Goal: Navigation & Orientation: Find specific page/section

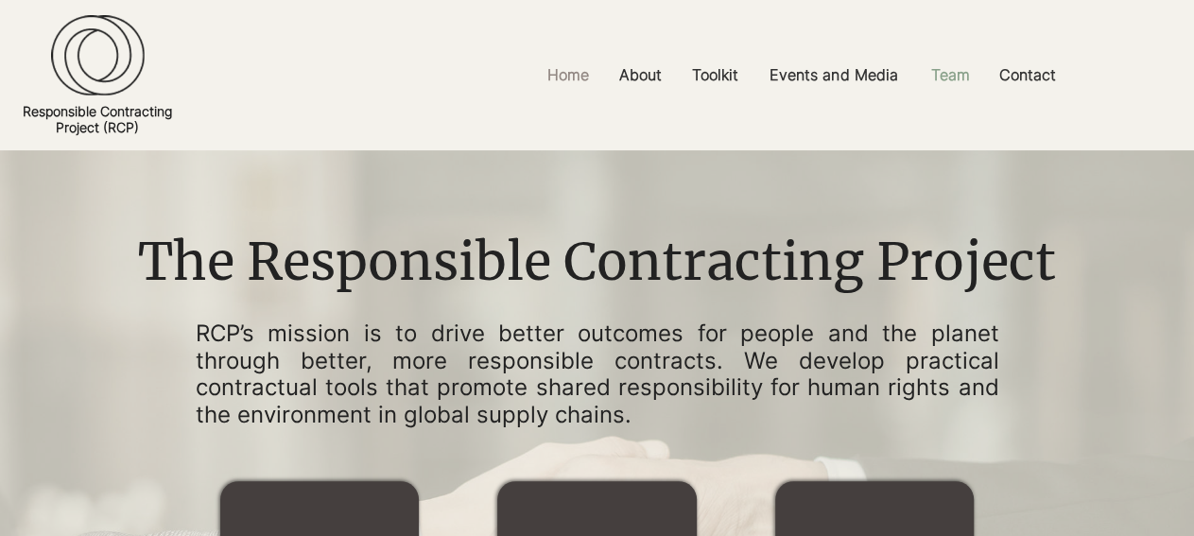
click at [943, 84] on p "Team" at bounding box center [950, 75] width 58 height 43
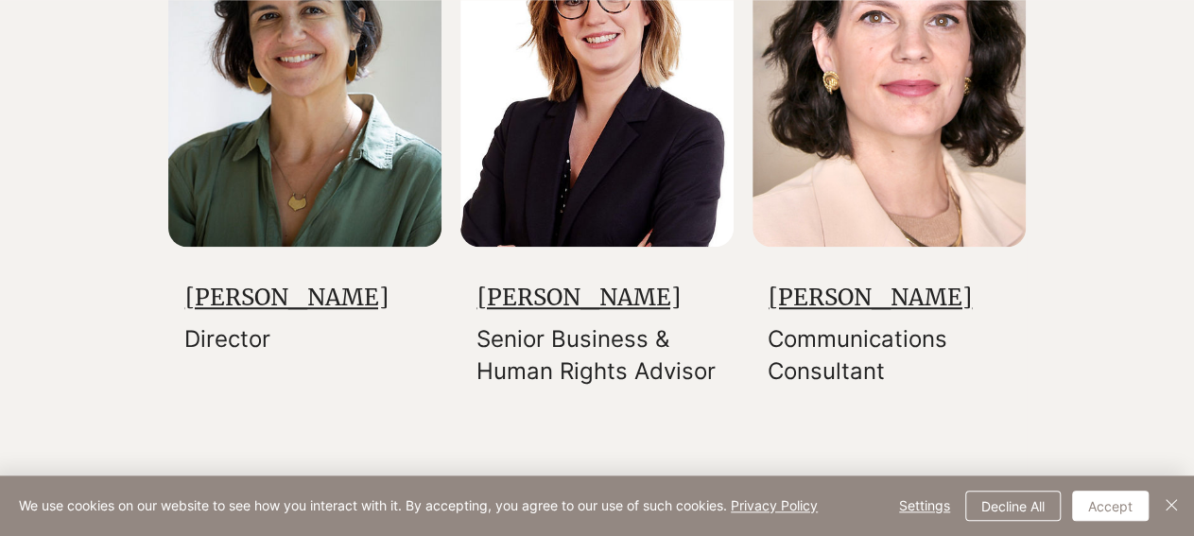
scroll to position [494, 0]
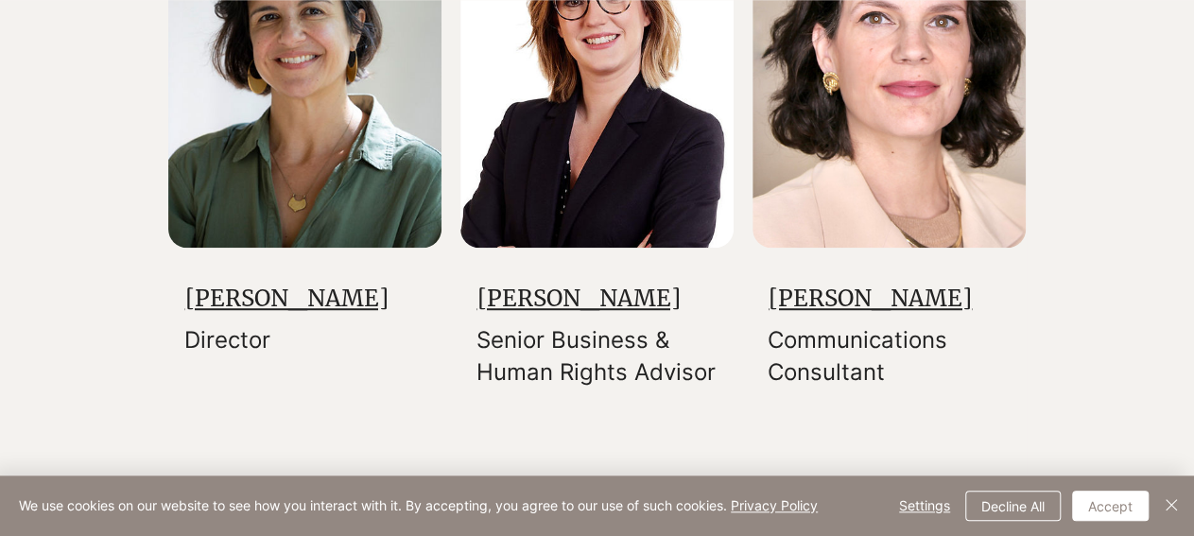
click at [230, 313] on link "[PERSON_NAME]" at bounding box center [286, 298] width 203 height 29
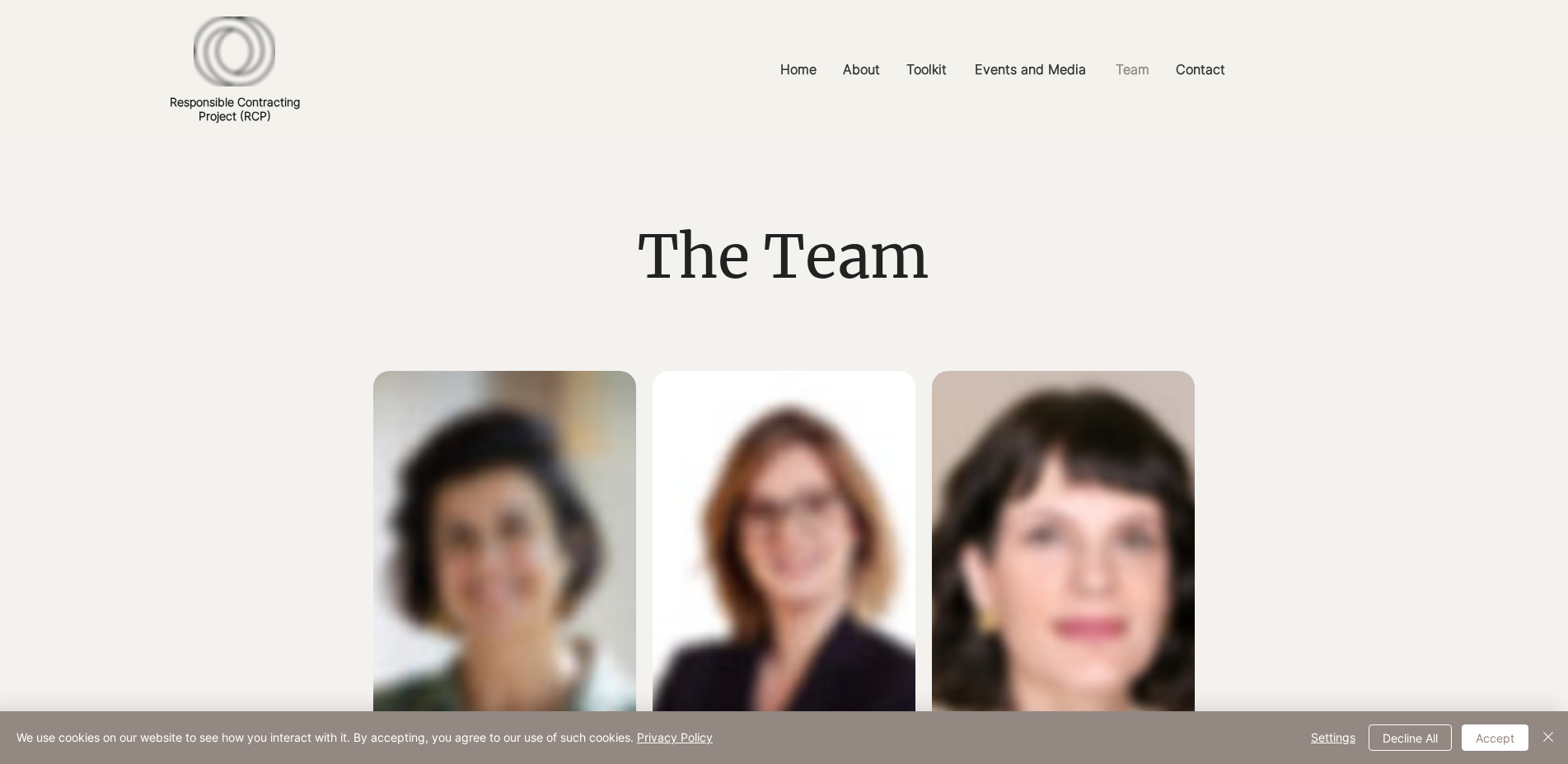
scroll to position [431, 0]
